Goal: Task Accomplishment & Management: Complete application form

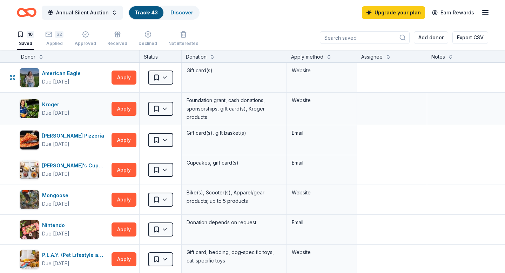
scroll to position [0, 1]
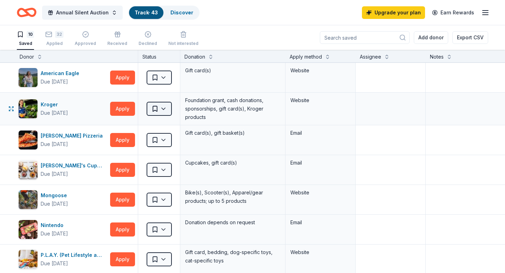
click at [151, 110] on html "Annual Silent Auction Track · 43 Discover Upgrade your plan Earn Rewards 10 Sav…" at bounding box center [252, 136] width 505 height 273
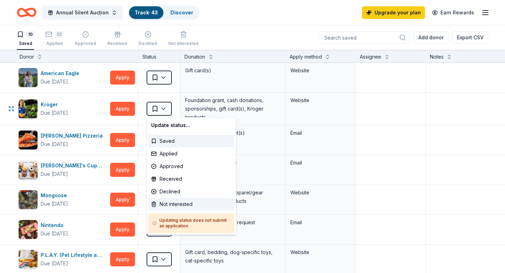
click at [157, 207] on div "Not interested" at bounding box center [191, 204] width 86 height 13
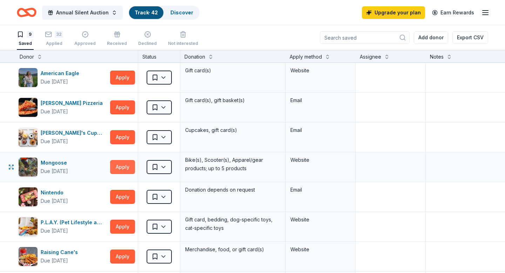
click at [123, 164] on button "Apply" at bounding box center [122, 167] width 25 height 14
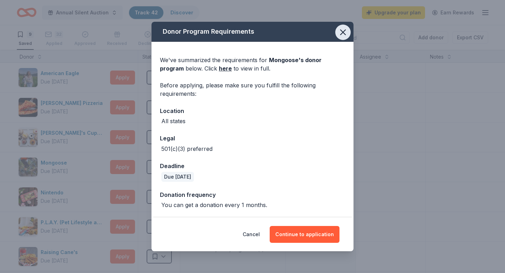
click at [348, 31] on button "button" at bounding box center [342, 32] width 15 height 15
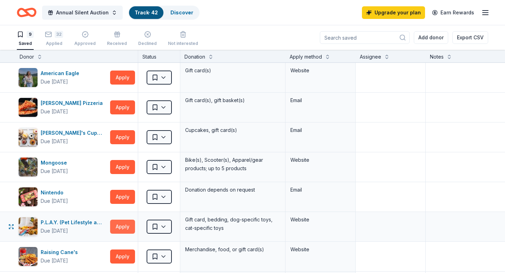
click at [117, 231] on button "Apply" at bounding box center [122, 227] width 25 height 14
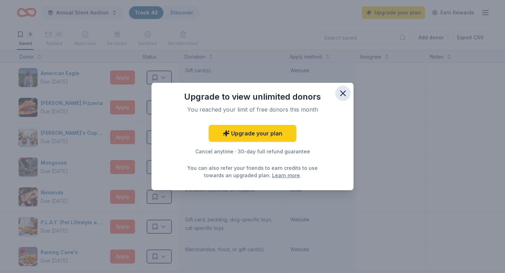
click at [343, 93] on icon "button" at bounding box center [343, 93] width 5 height 5
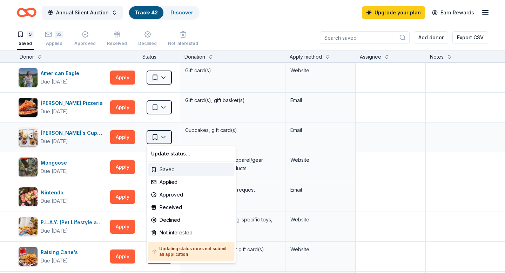
click at [150, 135] on html "Annual Silent Auction Track · 42 Discover Upgrade your plan Earn Rewards 9 Save…" at bounding box center [252, 136] width 505 height 273
click at [175, 177] on div "Applied" at bounding box center [191, 182] width 86 height 13
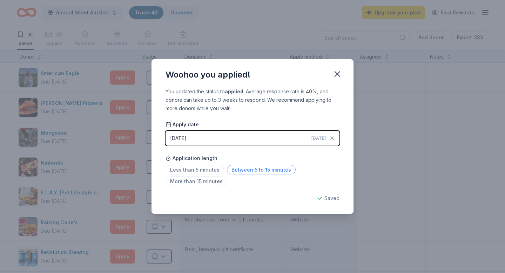
click at [238, 169] on span "Between 5 to 15 minutes" at bounding box center [261, 169] width 69 height 9
click at [335, 76] on icon "button" at bounding box center [337, 74] width 5 height 5
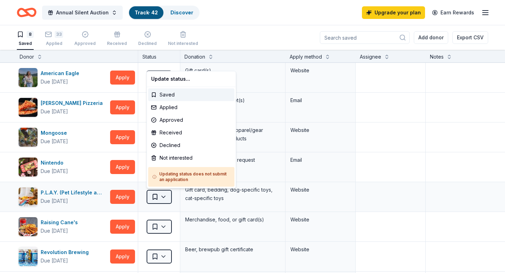
click at [151, 197] on html "Annual Silent Auction Track · 42 Discover Upgrade your plan Earn Rewards 8 Save…" at bounding box center [252, 136] width 505 height 273
click at [169, 110] on div "Applied" at bounding box center [191, 107] width 86 height 13
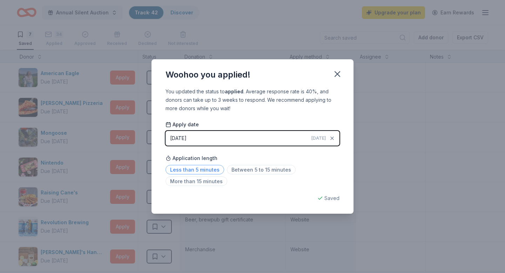
click at [201, 173] on span "Less than 5 minutes" at bounding box center [195, 169] width 59 height 9
click at [338, 72] on icon "button" at bounding box center [337, 74] width 10 height 10
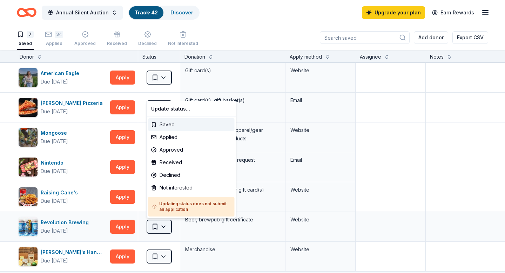
click at [166, 225] on html "Annual Silent Auction Track · 42 Discover Upgrade your plan Earn Rewards 7 Save…" at bounding box center [252, 136] width 505 height 273
click at [180, 140] on div "Applied" at bounding box center [191, 137] width 86 height 13
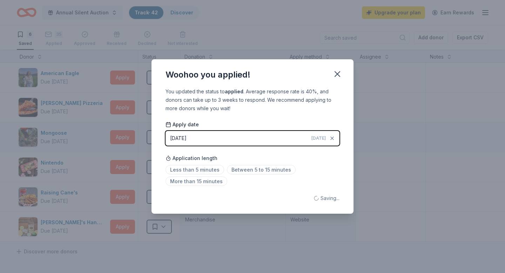
click at [198, 136] on button "[DATE] [DATE]" at bounding box center [253, 138] width 174 height 15
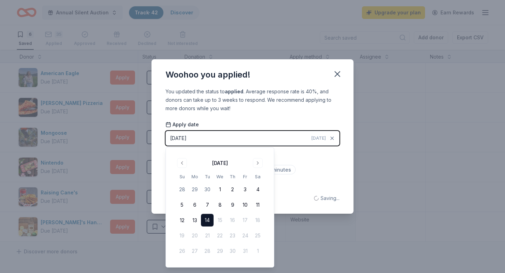
click at [219, 116] on div "You updated the status to applied . Average response rate is 40%, and donors ca…" at bounding box center [252, 150] width 202 height 126
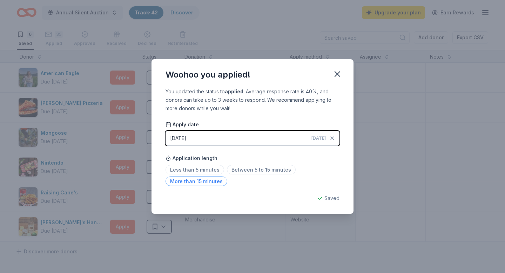
click at [207, 178] on span "More than 15 minutes" at bounding box center [197, 180] width 62 height 9
click at [336, 78] on icon "button" at bounding box center [337, 74] width 10 height 10
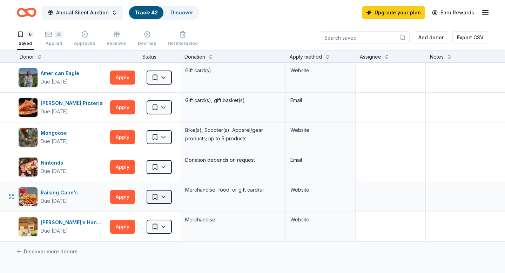
click at [152, 195] on html "Annual Silent Auction Track · 42 Discover Upgrade your plan Earn Rewards 6 Save…" at bounding box center [252, 136] width 505 height 273
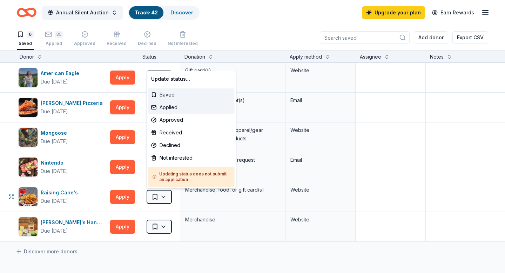
click at [168, 108] on div "Applied" at bounding box center [191, 107] width 86 height 13
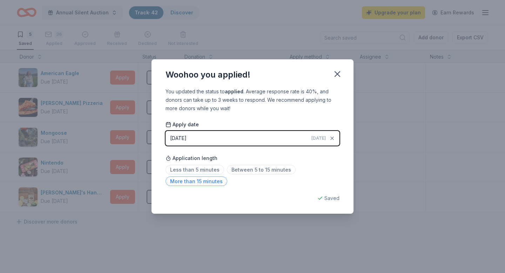
drag, startPoint x: 235, startPoint y: 165, endPoint x: 208, endPoint y: 180, distance: 31.1
click at [215, 180] on div "Less than 5 minutes Between 5 to 15 minutes More than 15 minutes" at bounding box center [253, 176] width 174 height 23
click at [208, 180] on span "More than 15 minutes" at bounding box center [197, 180] width 62 height 9
click at [329, 81] on div "Woohoo you applied!" at bounding box center [252, 73] width 202 height 28
click at [338, 78] on icon "button" at bounding box center [337, 74] width 10 height 10
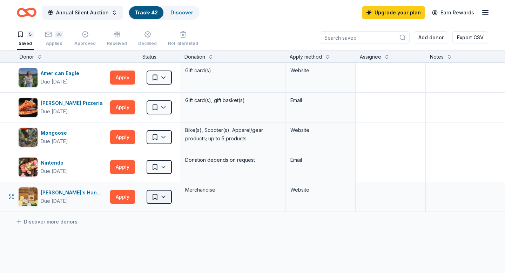
click at [151, 194] on html "Annual Silent Auction Track · 42 Discover Upgrade your plan Earn Rewards 5 Save…" at bounding box center [252, 136] width 505 height 273
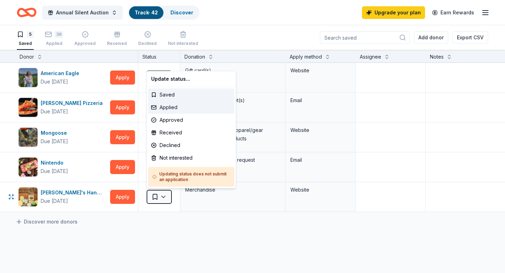
click at [162, 109] on div "Applied" at bounding box center [191, 107] width 86 height 13
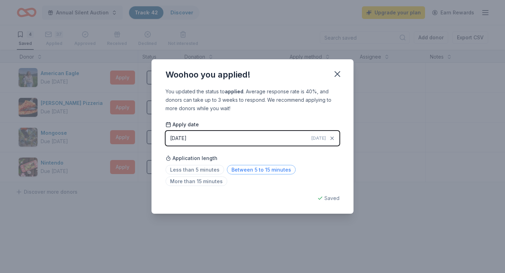
click at [255, 171] on span "Between 5 to 15 minutes" at bounding box center [261, 169] width 69 height 9
click at [337, 73] on icon "button" at bounding box center [337, 74] width 5 height 5
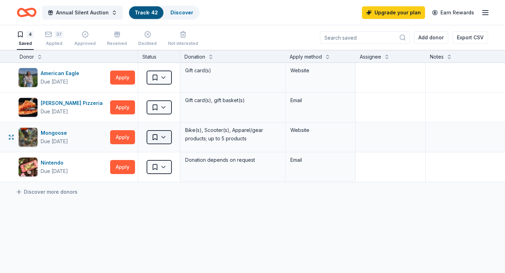
click at [160, 137] on html "Annual Silent Auction Track · 42 Discover Upgrade your plan Earn Rewards 4 Save…" at bounding box center [252, 136] width 505 height 273
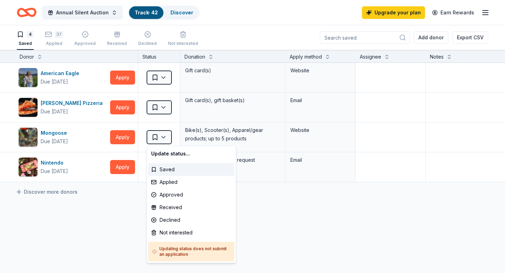
click at [160, 136] on html "Annual Silent Auction Track · 42 Discover Upgrade your plan Earn Rewards 4 Save…" at bounding box center [252, 136] width 505 height 273
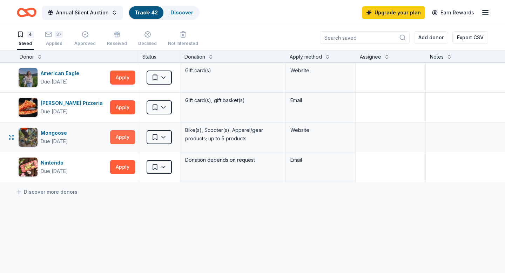
click at [130, 136] on button "Apply" at bounding box center [122, 137] width 25 height 14
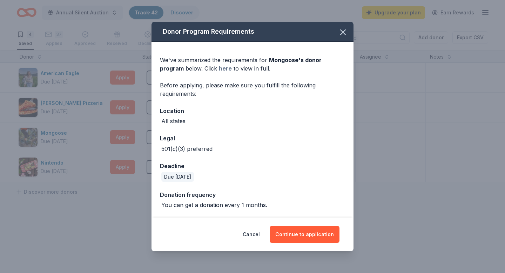
click at [219, 70] on link "here" at bounding box center [225, 68] width 13 height 8
click at [278, 236] on button "Continue to application" at bounding box center [305, 234] width 70 height 17
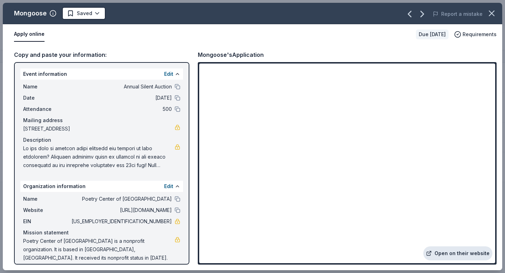
click at [451, 251] on link "Open on their website" at bounding box center [457, 253] width 69 height 14
click at [93, 11] on html "Annual Silent Auction Track · 42 Discover Upgrade your plan Earn Rewards 4 Save…" at bounding box center [252, 136] width 505 height 273
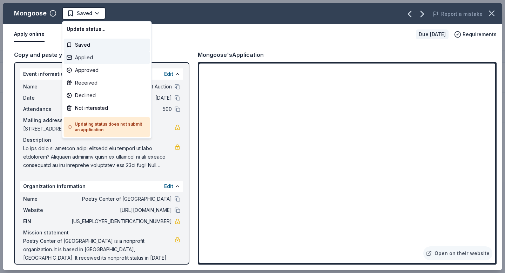
click at [86, 55] on div "Applied" at bounding box center [107, 57] width 86 height 13
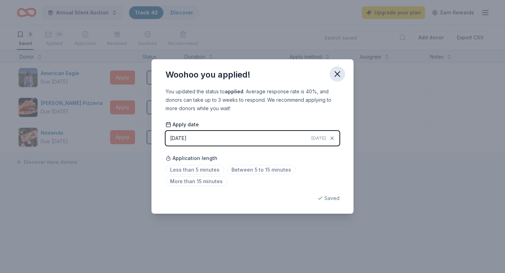
click at [341, 72] on icon "button" at bounding box center [337, 74] width 10 height 10
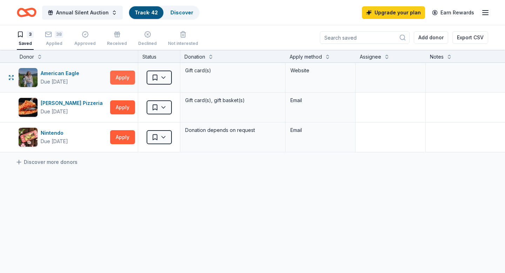
click at [114, 78] on button "Apply" at bounding box center [122, 77] width 25 height 14
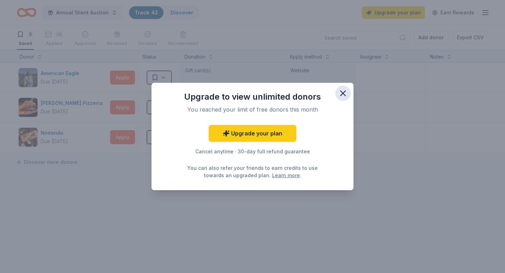
click at [344, 96] on icon "button" at bounding box center [343, 93] width 10 height 10
